Goal: Task Accomplishment & Management: Complete application form

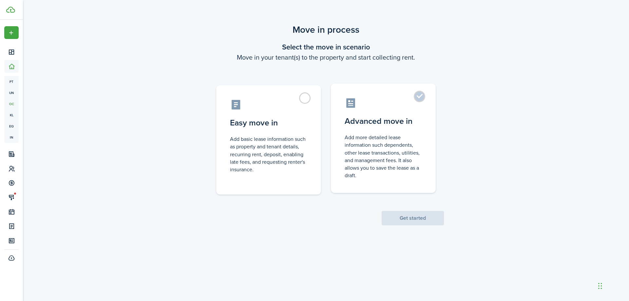
click at [422, 100] on label "Advanced move in Add more detailed lease information such dependents, other lea…" at bounding box center [383, 138] width 105 height 109
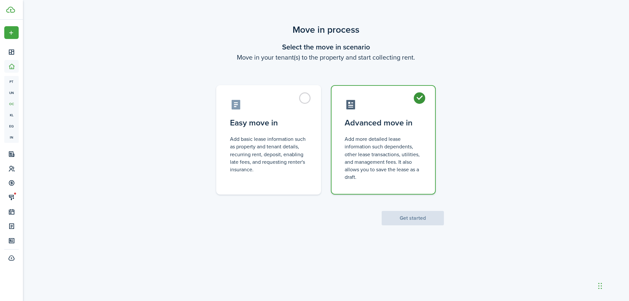
radio input "true"
click at [414, 220] on button "Get started" at bounding box center [413, 218] width 62 height 14
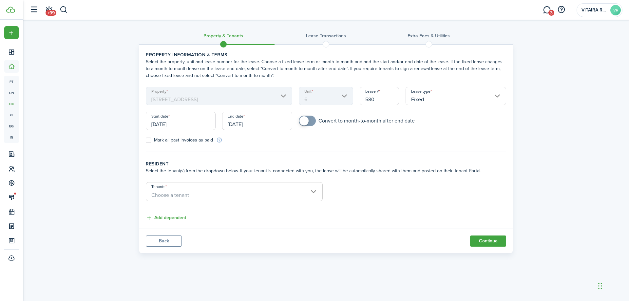
click at [497, 95] on input "Fixed" at bounding box center [456, 96] width 101 height 18
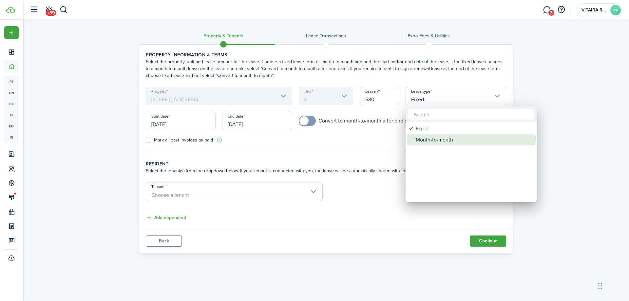
click at [447, 141] on div "Month-to-month" at bounding box center [474, 139] width 116 height 11
type input "Month-to-month"
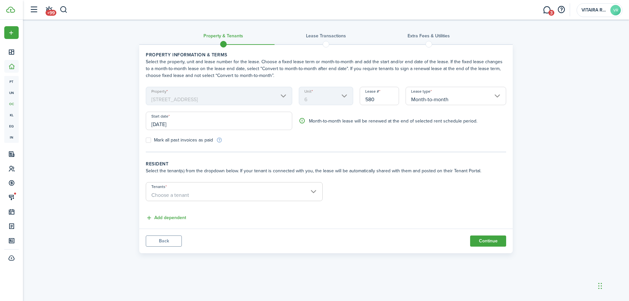
click at [188, 122] on input "[DATE]" at bounding box center [219, 121] width 147 height 18
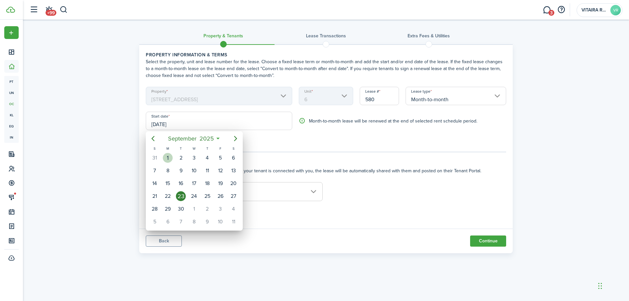
click at [169, 155] on div "1" at bounding box center [168, 158] width 10 height 10
type input "[DATE]"
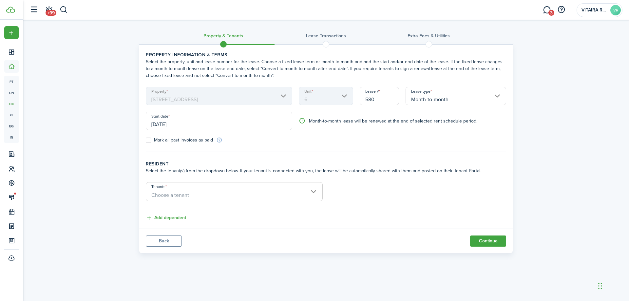
click at [314, 192] on span "Choose a tenant" at bounding box center [234, 195] width 176 height 11
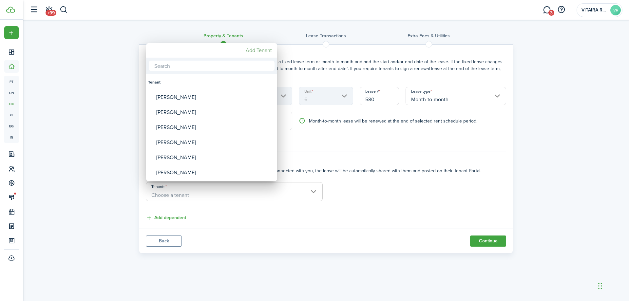
click at [259, 50] on mbsc-button "Add Tenant" at bounding box center [258, 51] width 31 height 12
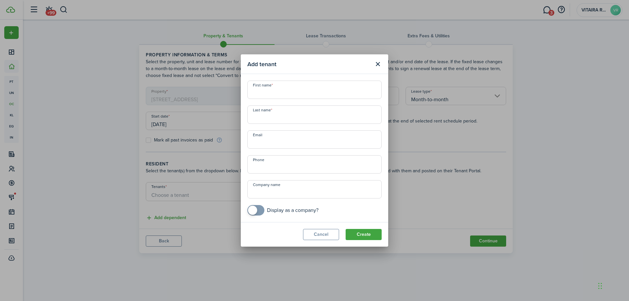
click at [271, 90] on input "First name" at bounding box center [315, 90] width 134 height 18
type input "[PERSON_NAME]"
click at [266, 119] on input "Last name" at bounding box center [315, 115] width 134 height 18
type input "Bezuidenhout"
click at [366, 232] on button "Create" at bounding box center [364, 234] width 36 height 11
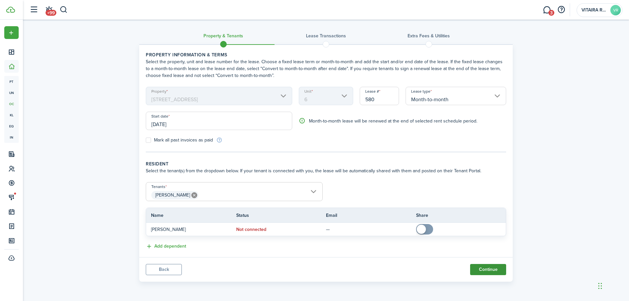
click at [487, 271] on button "Continue" at bounding box center [488, 269] width 36 height 11
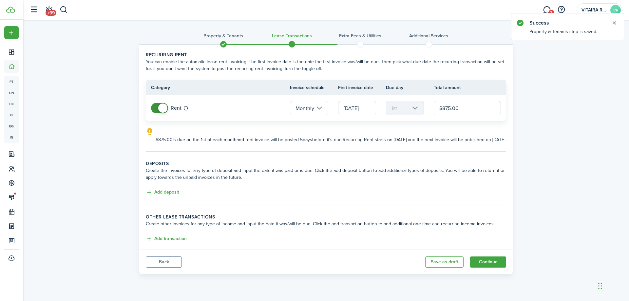
click at [466, 108] on input "$875.00" at bounding box center [467, 108] width 67 height 14
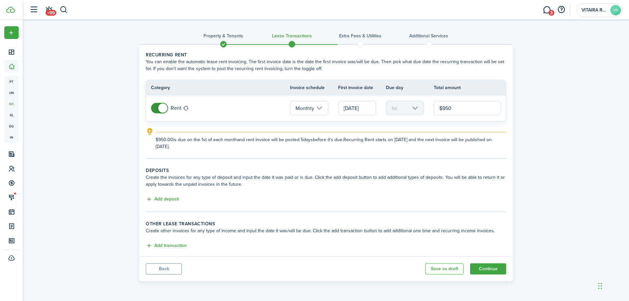
type input "$950.00"
click at [400, 123] on lease-classic-rent "Recurring rent You can enable the automatic lease rent invoicing. The first inv…" at bounding box center [326, 100] width 361 height 99
click at [167, 200] on button "Add deposit" at bounding box center [162, 200] width 33 height 8
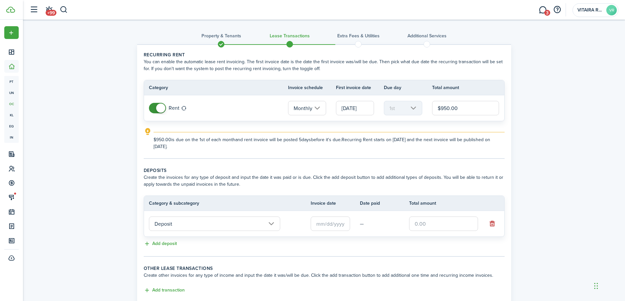
click at [271, 223] on input "Deposit" at bounding box center [214, 224] width 131 height 14
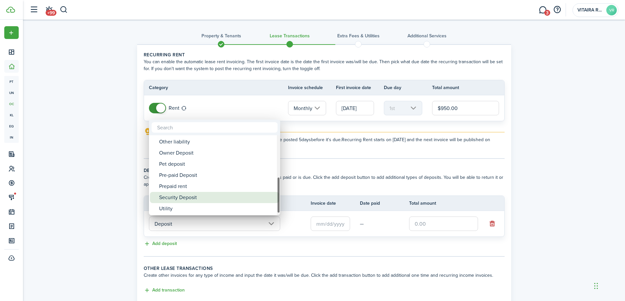
click at [201, 197] on div "Security Deposit" at bounding box center [217, 197] width 116 height 11
type input "Deposit / Security Deposit"
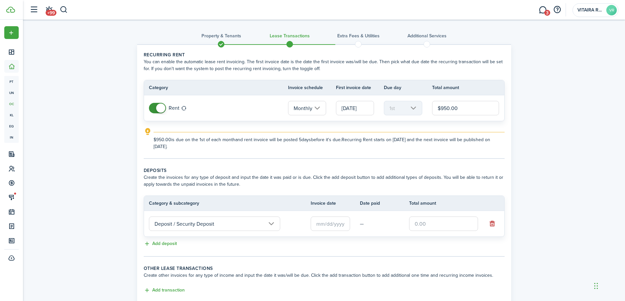
click at [315, 222] on input "text" at bounding box center [329, 224] width 39 height 14
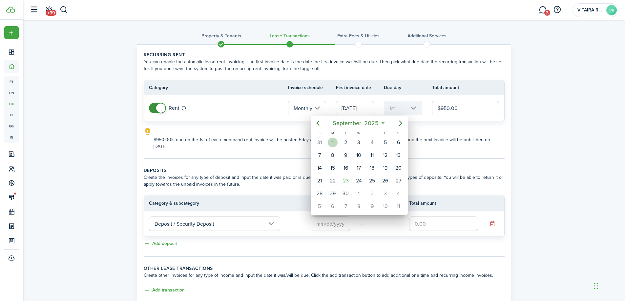
click at [331, 144] on div "1" at bounding box center [333, 143] width 10 height 10
type input "[DATE]"
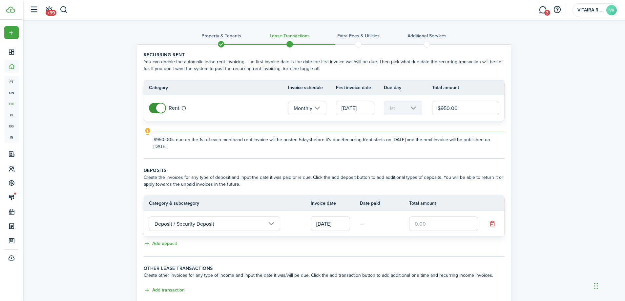
click at [429, 225] on input "text" at bounding box center [443, 224] width 69 height 14
type input "$950.00"
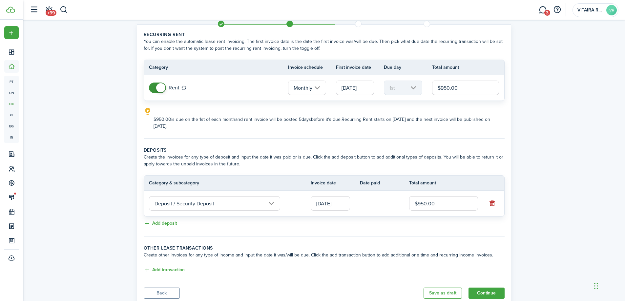
scroll to position [43, 0]
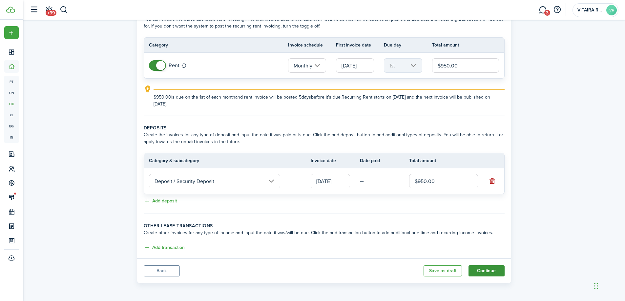
click at [486, 272] on button "Continue" at bounding box center [486, 271] width 36 height 11
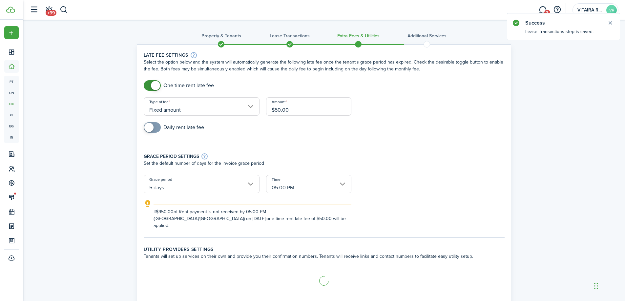
click at [303, 111] on input "$50.00" at bounding box center [308, 106] width 85 height 18
click at [302, 111] on input "$50.00" at bounding box center [308, 106] width 85 height 18
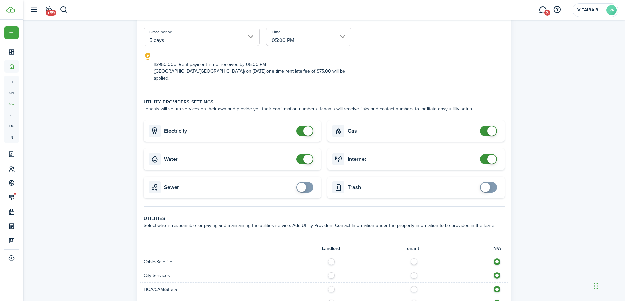
scroll to position [164, 0]
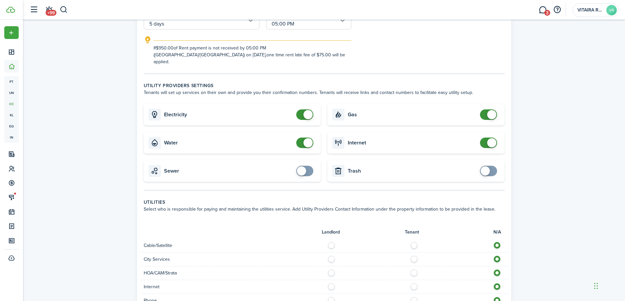
type input "$75.00"
checkbox input "false"
click at [301, 138] on span at bounding box center [304, 143] width 7 height 10
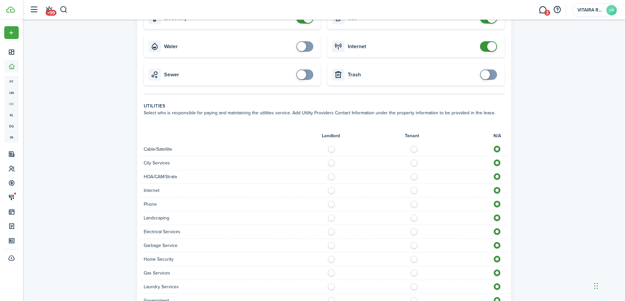
scroll to position [262, 0]
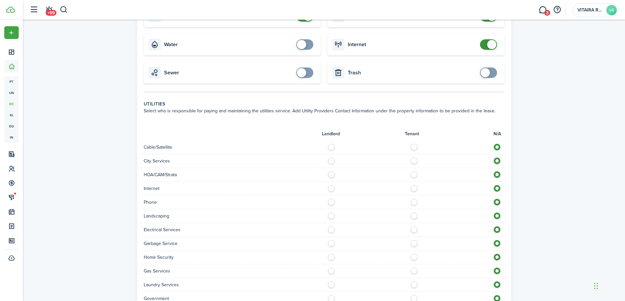
click at [414, 144] on label at bounding box center [415, 145] width 11 height 3
radio input "true"
click at [415, 158] on label at bounding box center [415, 159] width 11 height 3
radio input "true"
click at [414, 171] on label at bounding box center [415, 172] width 11 height 3
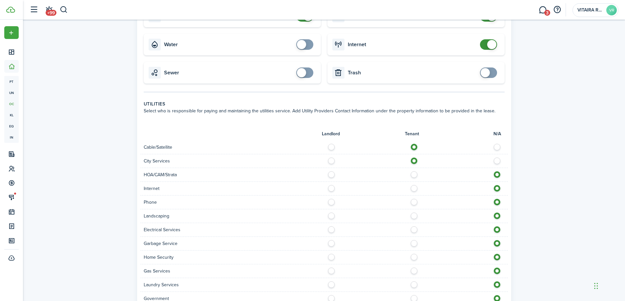
radio input "true"
click at [414, 185] on label at bounding box center [415, 186] width 11 height 3
radio input "true"
click at [413, 199] on label at bounding box center [415, 200] width 11 height 3
radio input "true"
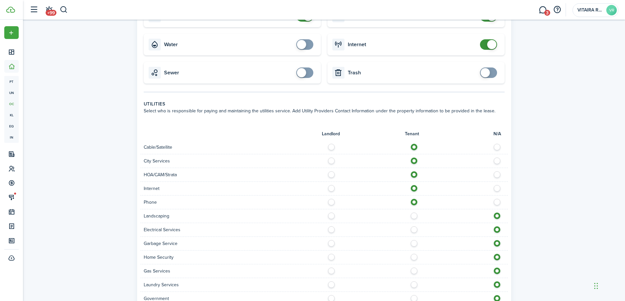
click at [331, 213] on label at bounding box center [332, 214] width 11 height 3
radio input "true"
click at [412, 227] on label at bounding box center [415, 228] width 11 height 3
radio input "true"
click at [332, 240] on label at bounding box center [332, 241] width 11 height 3
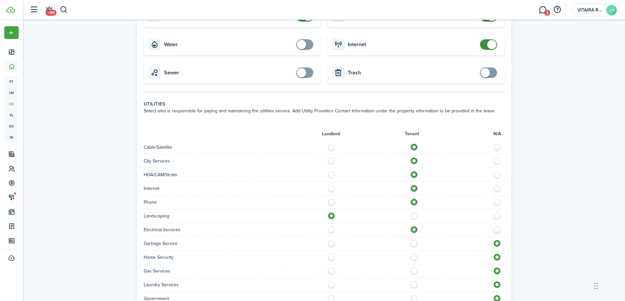
radio input "true"
click at [413, 254] on label at bounding box center [415, 255] width 11 height 3
radio input "true"
click at [413, 268] on label at bounding box center [415, 269] width 11 height 3
radio input "true"
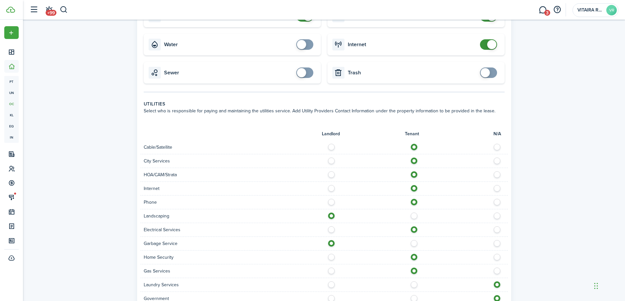
click at [330, 282] on label at bounding box center [332, 283] width 11 height 3
radio input "true"
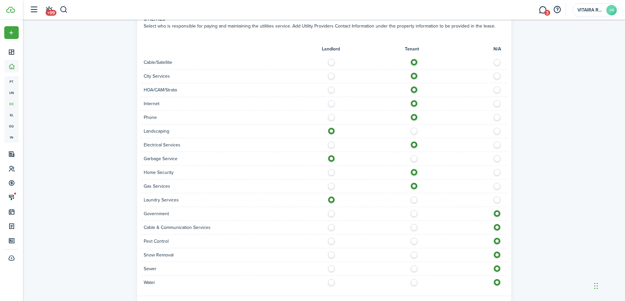
scroll to position [361, 0]
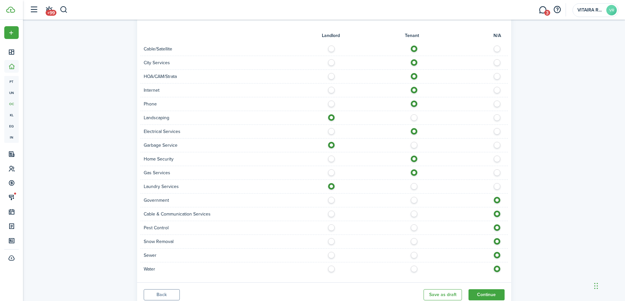
click at [331, 197] on label at bounding box center [332, 198] width 11 height 3
radio input "true"
click at [413, 211] on label at bounding box center [415, 212] width 11 height 3
radio input "true"
click at [331, 225] on label at bounding box center [332, 226] width 11 height 3
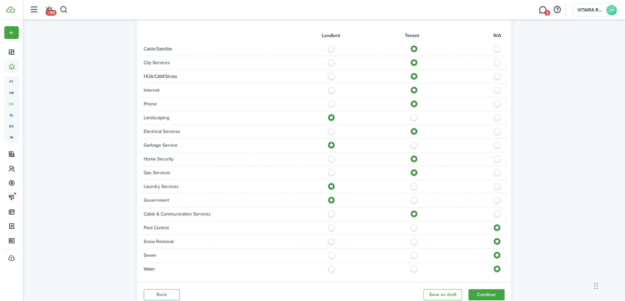
radio input "true"
click at [330, 238] on label at bounding box center [332, 239] width 11 height 3
radio input "true"
click at [331, 252] on label at bounding box center [332, 253] width 11 height 3
radio input "true"
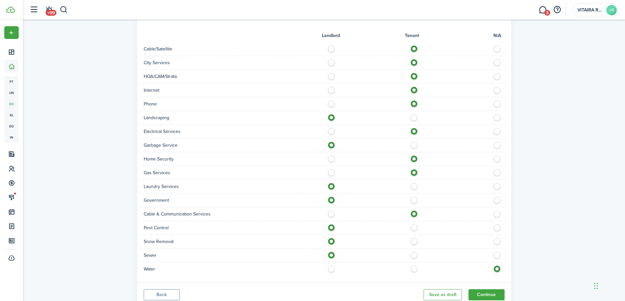
click at [331, 266] on label at bounding box center [332, 267] width 11 height 3
radio input "true"
click at [478, 289] on button "Continue" at bounding box center [486, 294] width 36 height 11
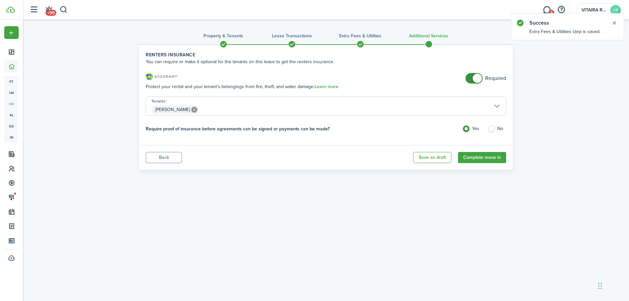
checkbox input "false"
click at [471, 79] on span at bounding box center [474, 78] width 7 height 10
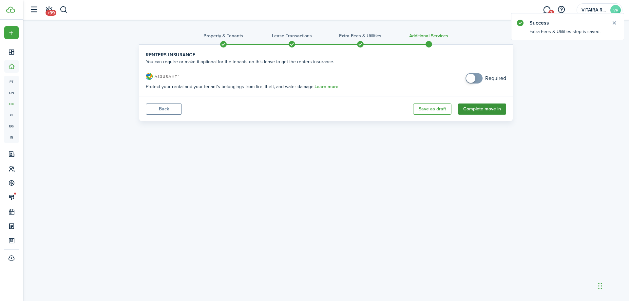
click at [483, 113] on button "Complete move in" at bounding box center [482, 109] width 48 height 11
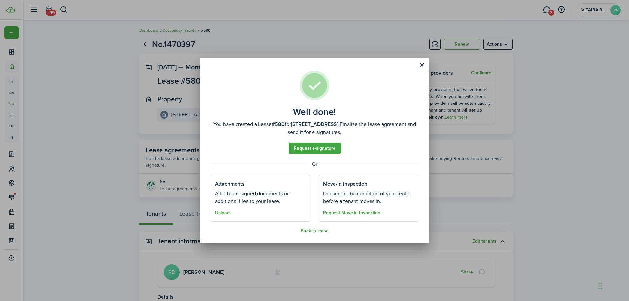
click at [312, 230] on button "Back to lease" at bounding box center [315, 230] width 28 height 5
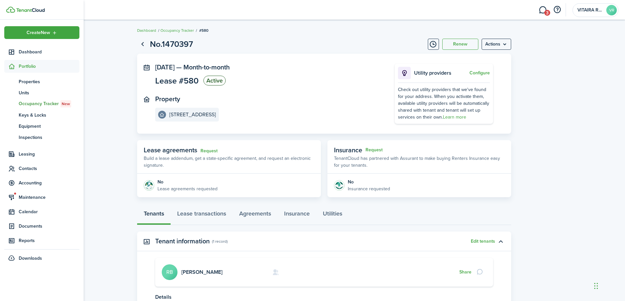
click at [22, 65] on span "Portfolio" at bounding box center [49, 66] width 61 height 7
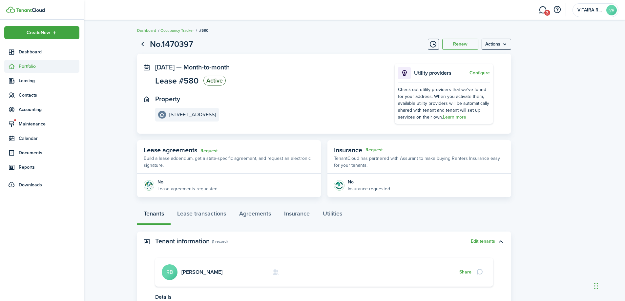
click at [28, 64] on span "Portfolio" at bounding box center [49, 66] width 61 height 7
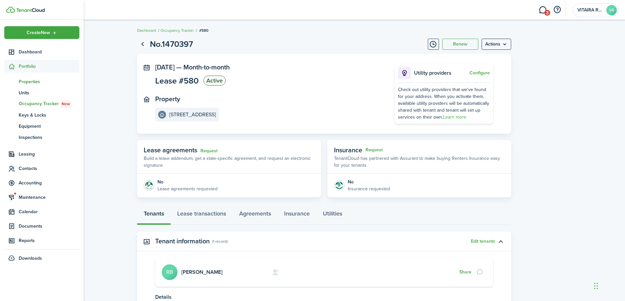
click at [29, 83] on span "Properties" at bounding box center [49, 81] width 61 height 7
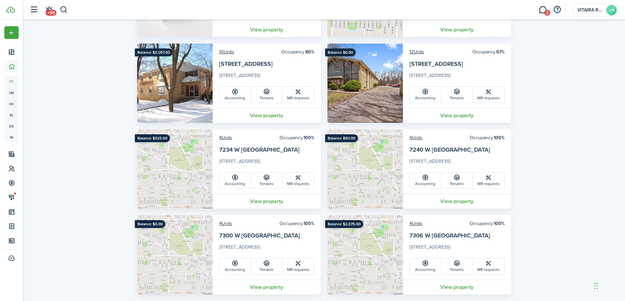
scroll to position [557, 0]
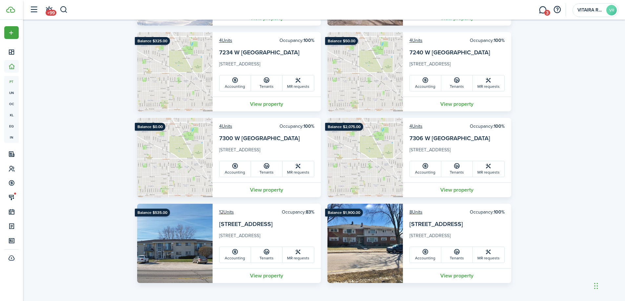
click at [427, 255] on link "Accounting" at bounding box center [424, 255] width 31 height 16
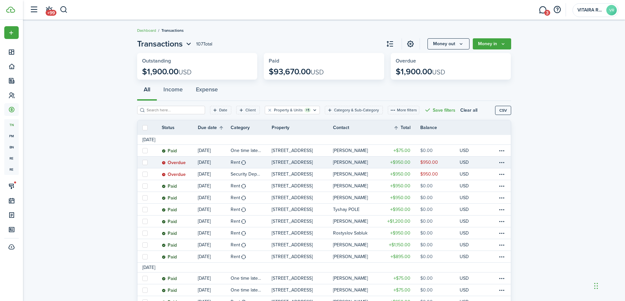
click at [261, 163] on link "Rent" at bounding box center [250, 162] width 41 height 11
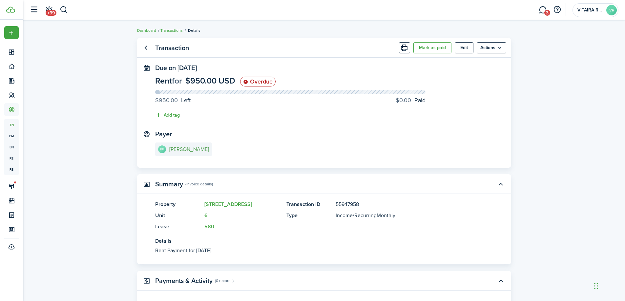
click at [177, 148] on e-details-info-title "[PERSON_NAME]" at bounding box center [189, 150] width 40 height 6
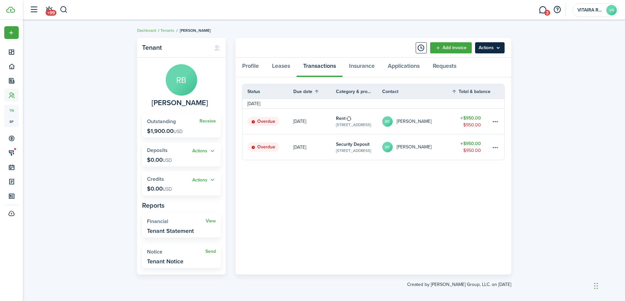
click at [497, 49] on menu-btn "Actions" at bounding box center [490, 47] width 30 height 11
click at [483, 98] on link "Manage bulk invoices" at bounding box center [475, 96] width 57 height 11
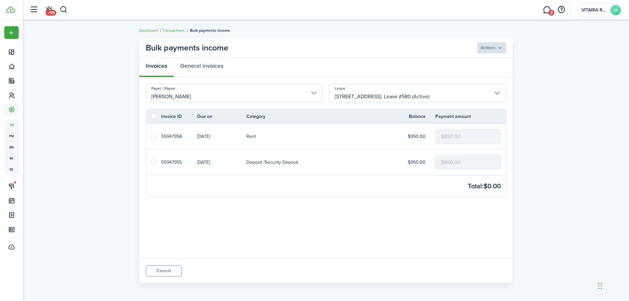
click at [152, 164] on label at bounding box center [153, 162] width 5 height 5
click at [151, 163] on input "checkbox" at bounding box center [151, 162] width 0 height 0
checkbox input "true"
click at [154, 137] on label at bounding box center [153, 136] width 5 height 5
click at [151, 137] on input "checkbox" at bounding box center [151, 136] width 0 height 0
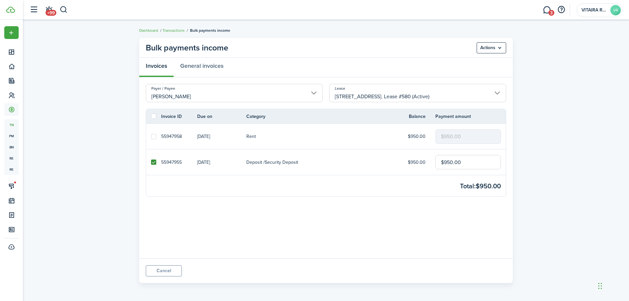
checkbox input "true"
click at [501, 47] on menu-btn "Actions" at bounding box center [492, 47] width 30 height 11
click at [470, 58] on button "Record as paid" at bounding box center [477, 62] width 57 height 11
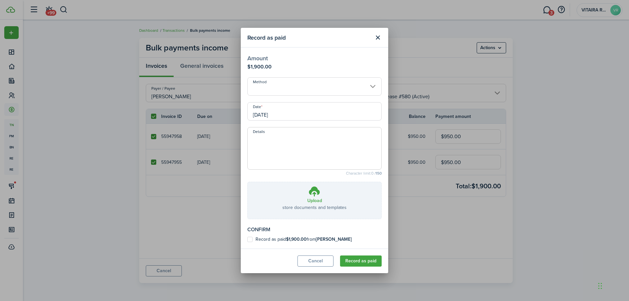
click at [290, 114] on input "[DATE]" at bounding box center [315, 111] width 134 height 18
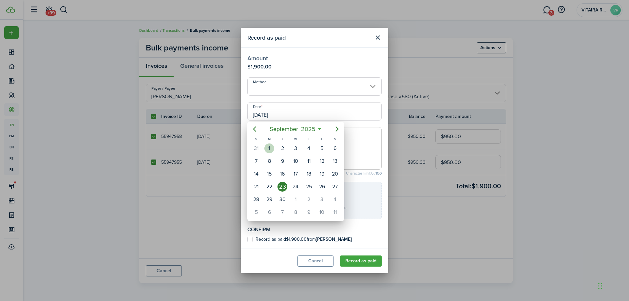
click at [268, 148] on div "1" at bounding box center [270, 149] width 10 height 10
type input "[DATE]"
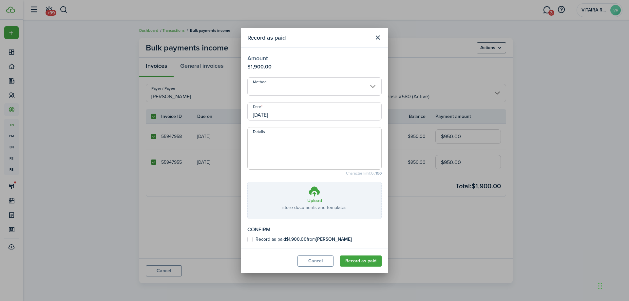
click at [250, 239] on label "Record as paid $1,900.00 from [PERSON_NAME]" at bounding box center [300, 239] width 105 height 5
click at [248, 240] on input "Record as paid $1,900.00 from [PERSON_NAME]" at bounding box center [247, 240] width 0 height 0
checkbox input "true"
click at [356, 259] on button "Record as paid" at bounding box center [361, 261] width 42 height 11
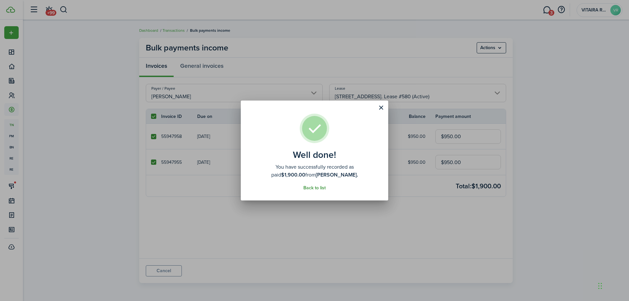
click at [318, 188] on link "Back to list" at bounding box center [315, 188] width 22 height 5
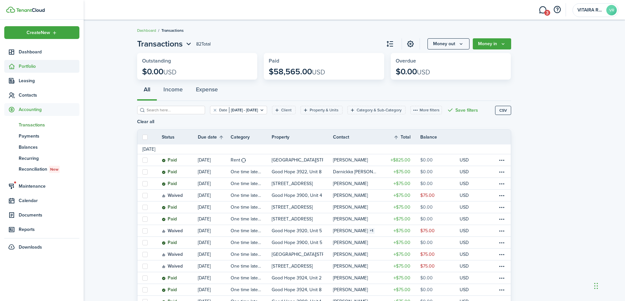
click at [22, 65] on span "Portfolio" at bounding box center [49, 66] width 61 height 7
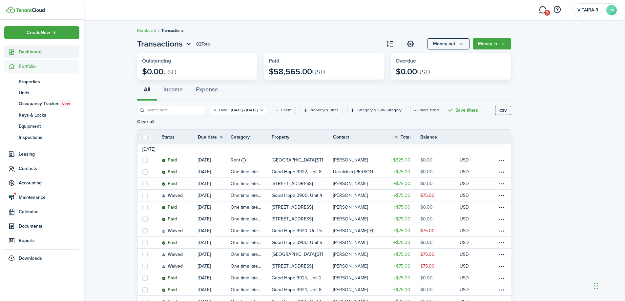
click at [40, 53] on span "Dashboard" at bounding box center [49, 52] width 61 height 7
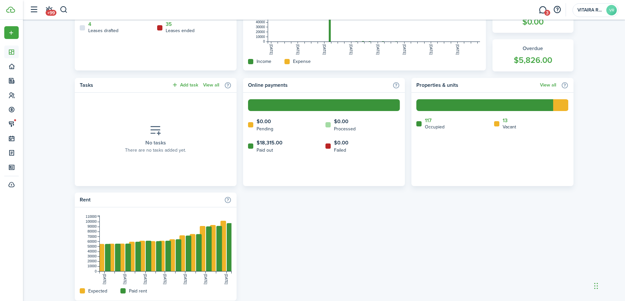
scroll to position [240, 0]
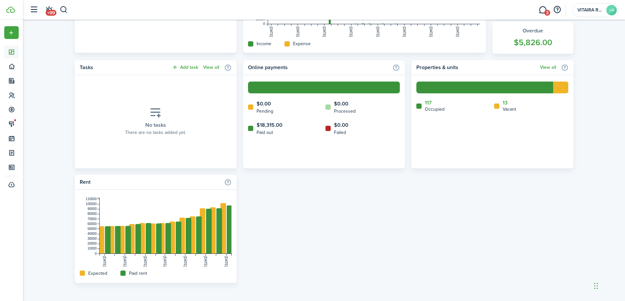
click at [251, 128] on icon at bounding box center [250, 128] width 5 height 5
click at [264, 126] on home-widget-count "$18,315.00" at bounding box center [269, 125] width 26 height 8
click at [263, 126] on home-widget-count "$18,315.00" at bounding box center [269, 125] width 26 height 8
click at [276, 144] on home-widget-body "Paid out $18,315.00 $0.00 Pending $0.00 Processed $18,315.00 Paid out $0.00 Fai…" at bounding box center [324, 121] width 162 height 93
